Goal: Information Seeking & Learning: Compare options

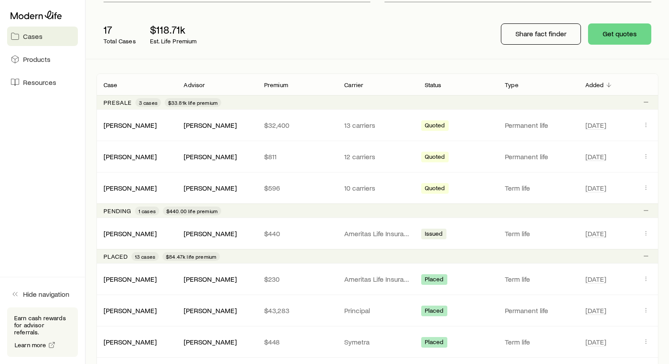
scroll to position [98, 0]
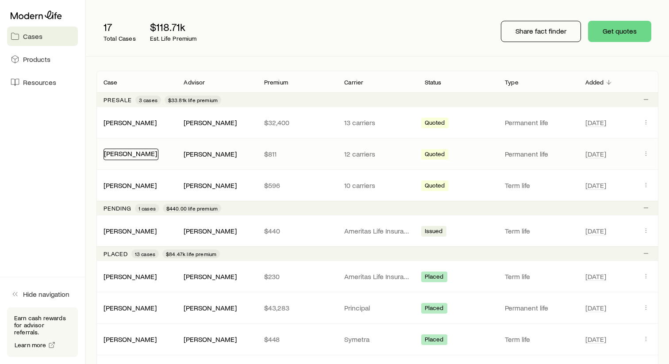
click at [117, 154] on link "[PERSON_NAME]" at bounding box center [130, 153] width 53 height 8
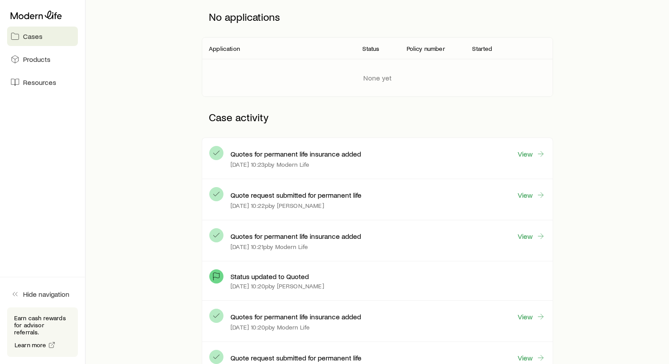
scroll to position [123, 0]
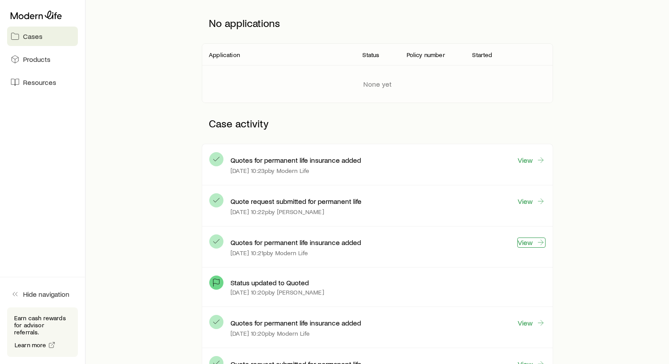
click at [530, 244] on link "View" at bounding box center [531, 243] width 28 height 10
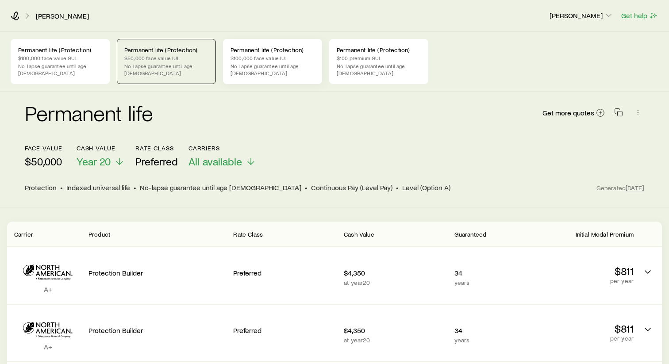
click at [273, 63] on p "No-lapse guarantee until age [DEMOGRAPHIC_DATA]" at bounding box center [272, 69] width 84 height 14
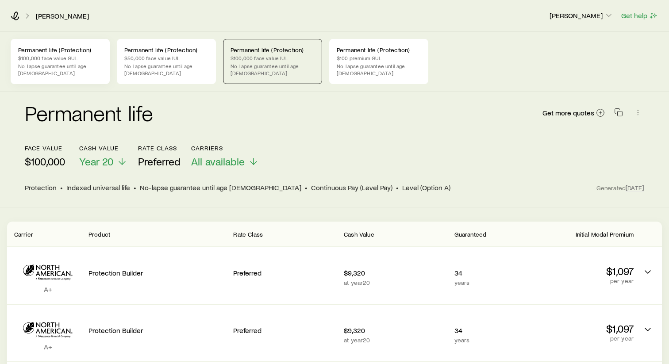
click at [62, 63] on p "No-lapse guarantee until age [DEMOGRAPHIC_DATA]" at bounding box center [60, 69] width 84 height 14
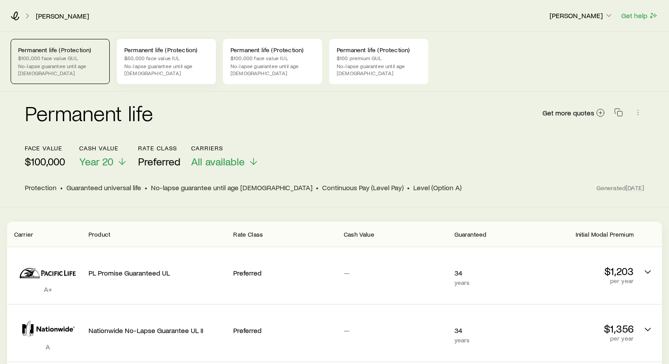
click at [166, 53] on p "Permanent life (Protection)" at bounding box center [166, 49] width 84 height 7
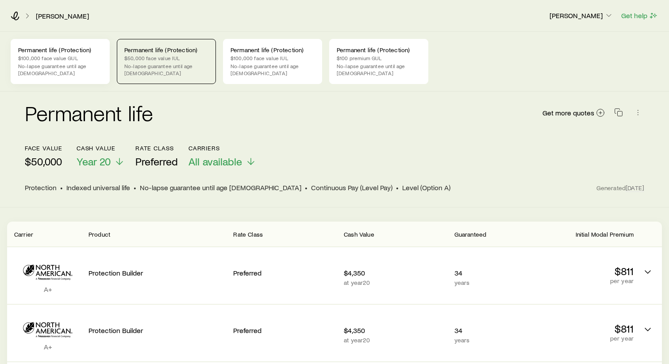
click at [71, 64] on p "No-lapse guarantee until age [DEMOGRAPHIC_DATA]" at bounding box center [60, 69] width 84 height 14
